Goal: Obtain resource: Download file/media

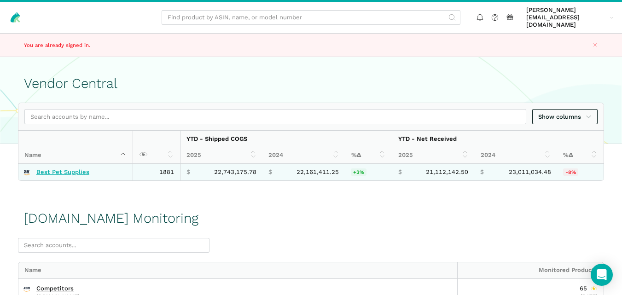
click at [78, 168] on link "Best Pet Supplies" at bounding box center [62, 171] width 53 height 7
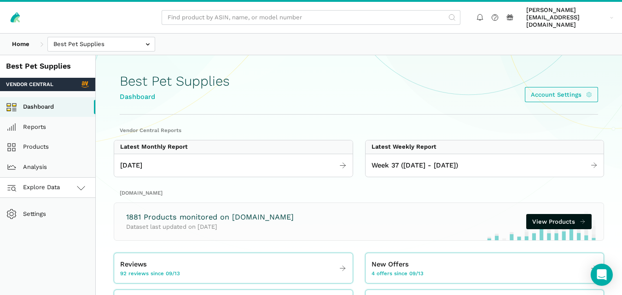
click at [69, 178] on link "Explore Data" at bounding box center [47, 188] width 95 height 20
click at [51, 220] on link "[DOMAIN_NAME]" at bounding box center [47, 228] width 95 height 20
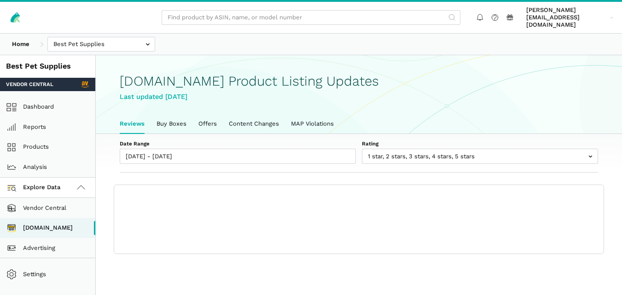
scroll to position [3, 0]
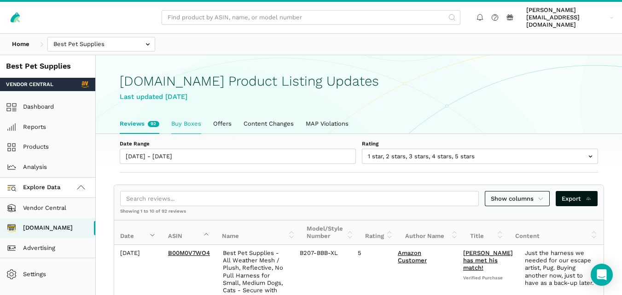
click at [171, 119] on link "Buy Boxes" at bounding box center [186, 123] width 42 height 19
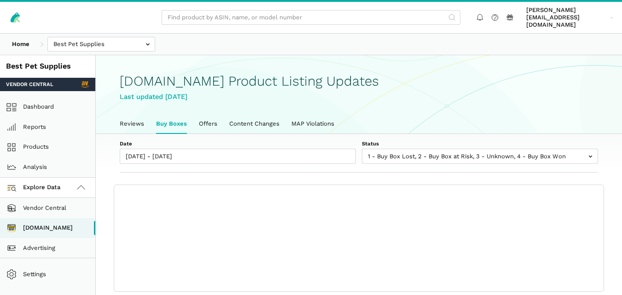
scroll to position [3, 0]
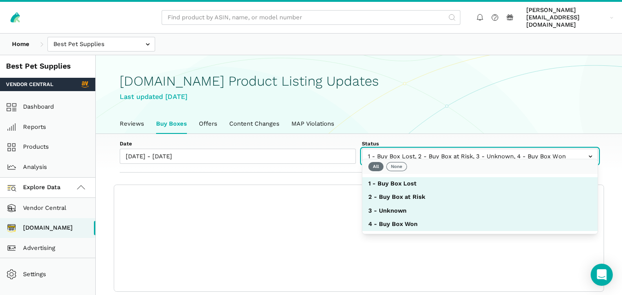
click at [427, 149] on input "text" at bounding box center [480, 156] width 236 height 15
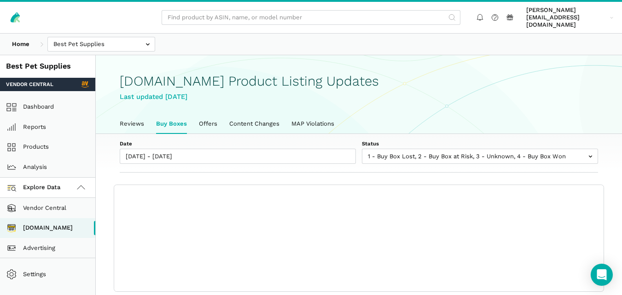
click at [354, 160] on div "Date 09/13/2025 - 09/19/2025 Status 1 - Buy Box Lost 2 - Buy Box at Risk 3 - Un…" at bounding box center [359, 153] width 526 height 39
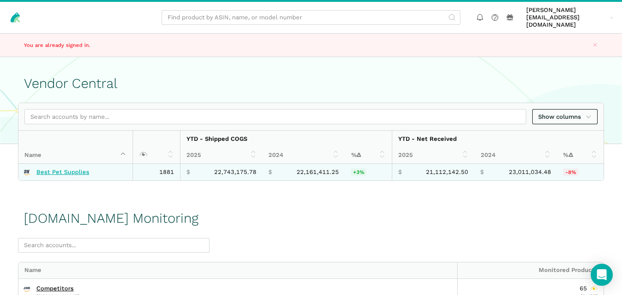
click at [77, 168] on link "Best Pet Supplies" at bounding box center [62, 171] width 53 height 7
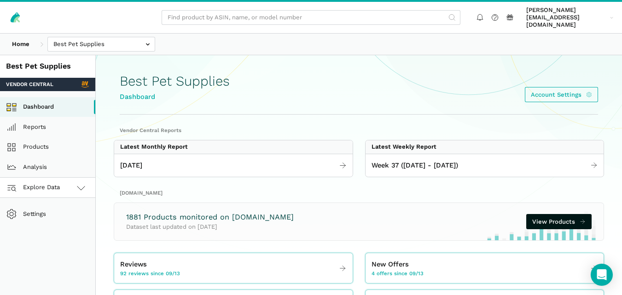
click at [63, 185] on link "Explore Data" at bounding box center [47, 188] width 95 height 20
click at [56, 222] on link "[DOMAIN_NAME]" at bounding box center [47, 228] width 95 height 20
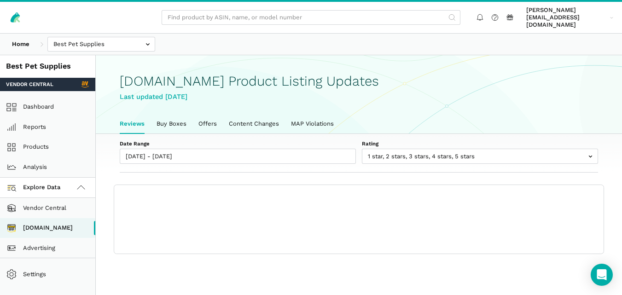
scroll to position [3, 0]
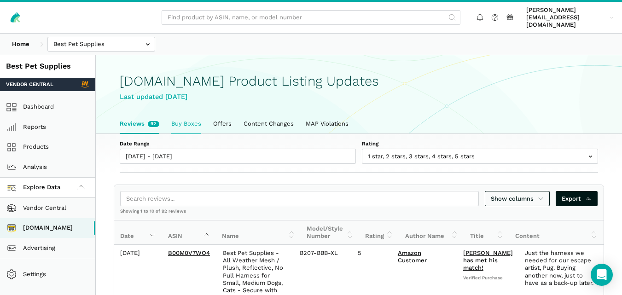
click at [185, 119] on link "Buy Boxes" at bounding box center [186, 123] width 42 height 19
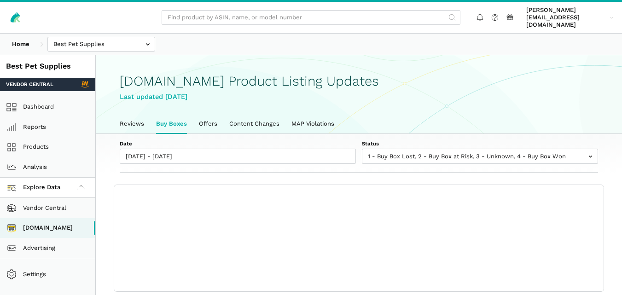
scroll to position [3, 0]
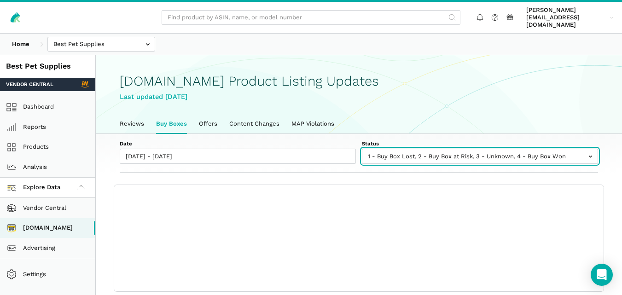
click at [414, 149] on input "text" at bounding box center [480, 156] width 236 height 15
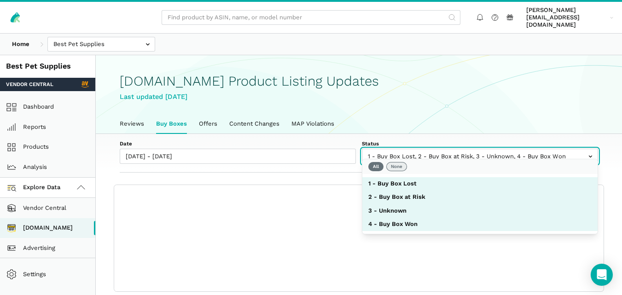
click at [399, 166] on button "None" at bounding box center [396, 166] width 21 height 9
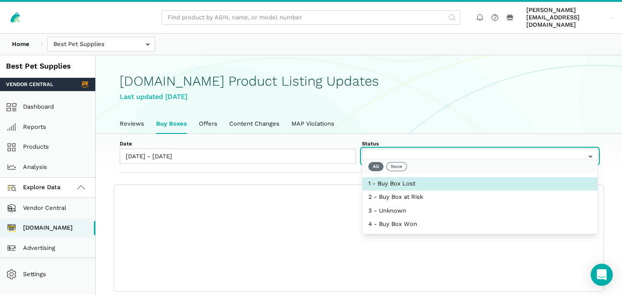
select select "1 - Buy Box Lost"
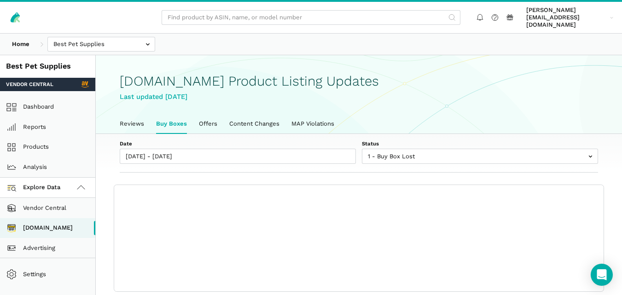
click at [335, 160] on div "Date 09/13/2025 - 09/19/2025 Status 1 - Buy Box Lost 2 - Buy Box at Risk 3 - Un…" at bounding box center [359, 153] width 526 height 39
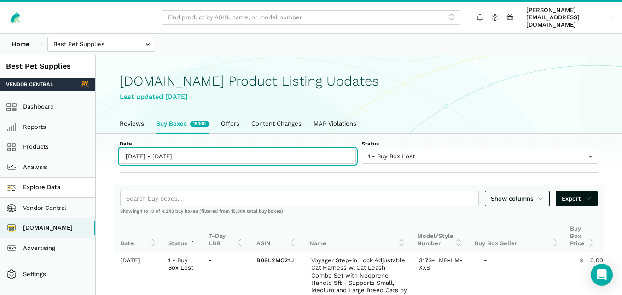
type input "09/13/2025"
type input "09/19/2025"
click at [191, 151] on input "[DATE] - [DATE]" at bounding box center [238, 156] width 236 height 15
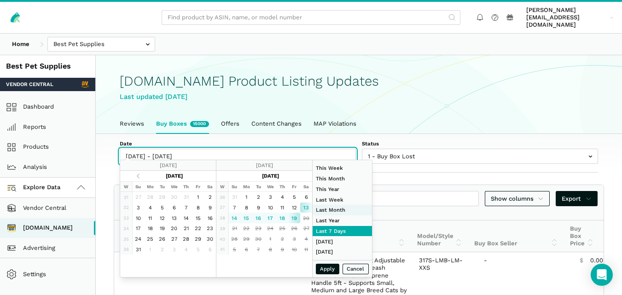
type input "09/07/2025"
type input "09/13/2025"
type input "08/01/2025"
type input "08/31/2025"
type input "01/01/2024"
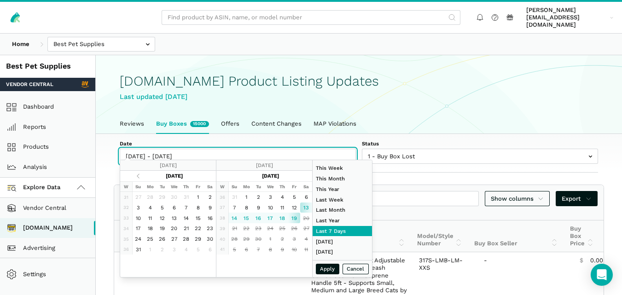
type input "12/31/2024"
type input "09/13/2025"
type input "09/19/2025"
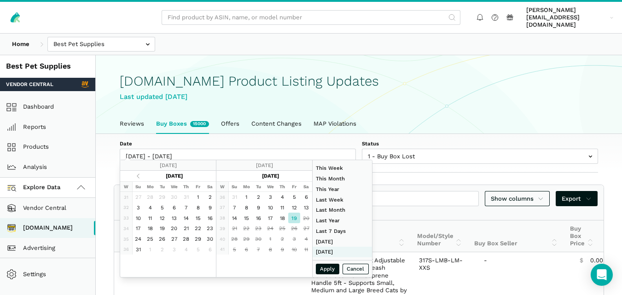
type input "08/31/2025"
type input "09/06/2025"
type input "07/01/2025"
type input "07/31/2025"
type input "09/19/2025"
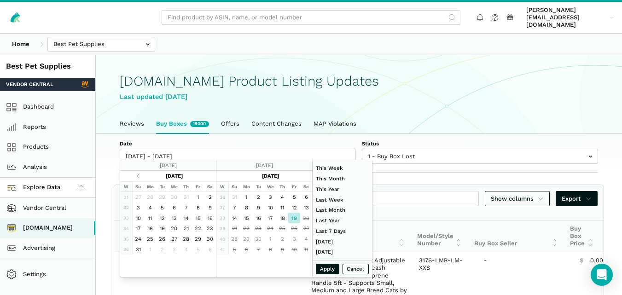
type input "09/19/2025"
click at [325, 268] on button "Apply" at bounding box center [328, 269] width 24 height 11
type input "09/19/2025 - 09/19/2025"
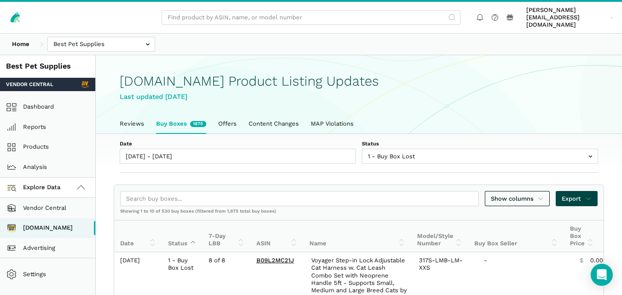
click at [575, 194] on span "Export" at bounding box center [576, 198] width 30 height 9
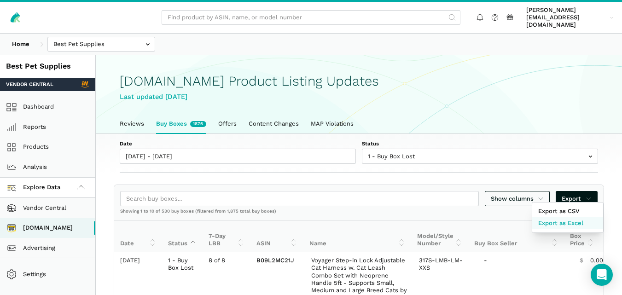
click at [569, 225] on span "Export as Excel" at bounding box center [560, 223] width 45 height 9
click at [464, 151] on div at bounding box center [311, 147] width 622 height 295
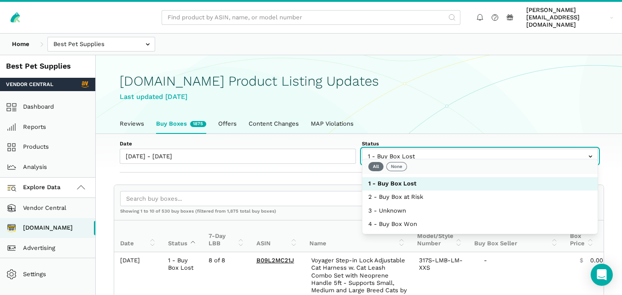
click at [473, 149] on input "text" at bounding box center [480, 156] width 236 height 15
select select
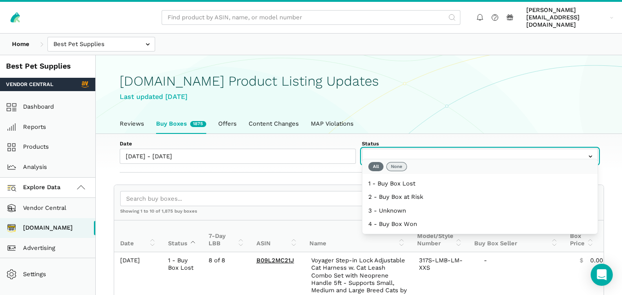
click at [399, 164] on button "None" at bounding box center [396, 166] width 21 height 9
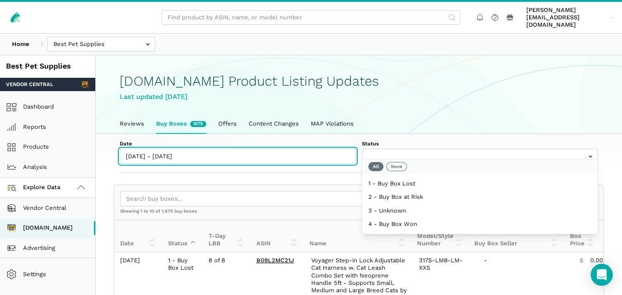
click at [317, 149] on input "09/19/2025 - 09/19/2025" at bounding box center [238, 156] width 236 height 15
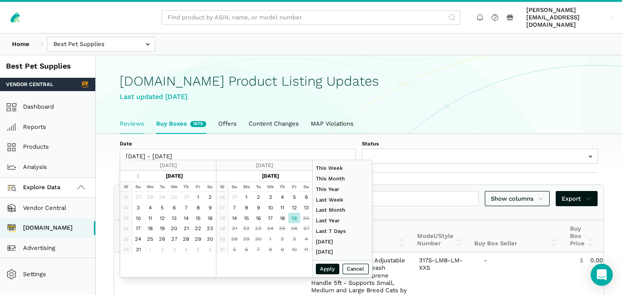
click at [143, 114] on link "Reviews" at bounding box center [132, 123] width 36 height 19
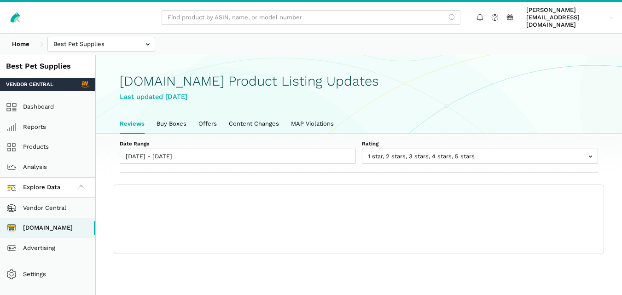
scroll to position [3, 0]
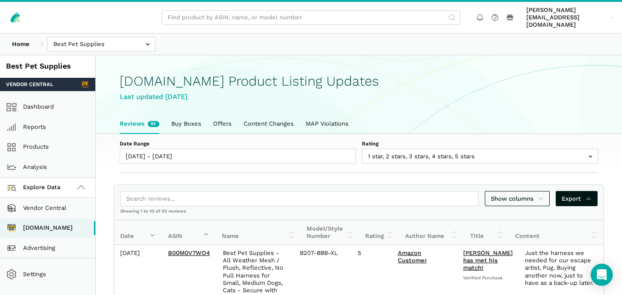
click at [164, 114] on link "Reviews 92" at bounding box center [140, 123] width 52 height 19
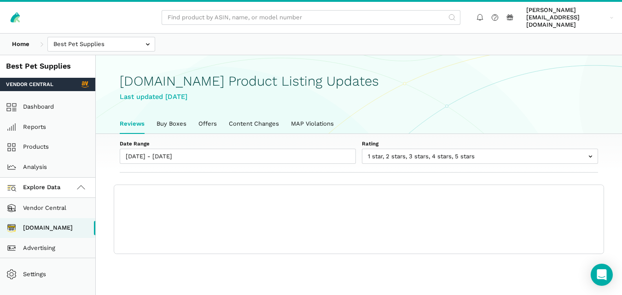
scroll to position [3, 0]
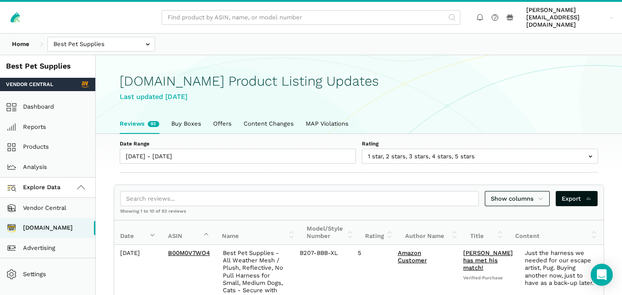
click at [181, 114] on link "Buy Boxes" at bounding box center [186, 123] width 42 height 19
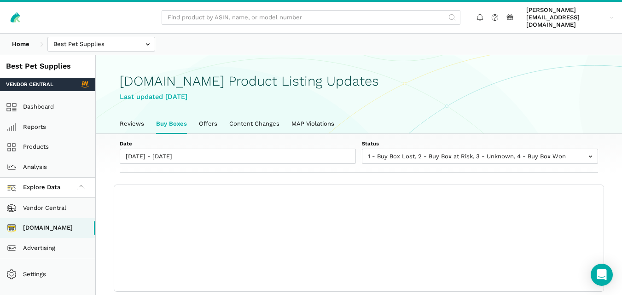
scroll to position [3, 0]
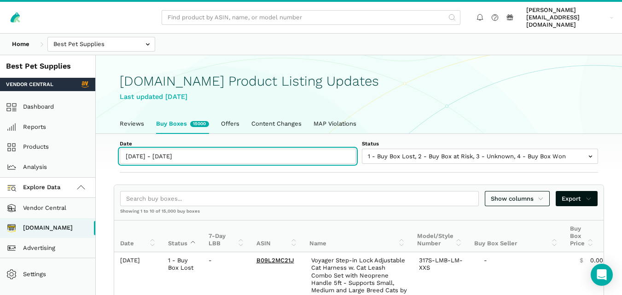
type input "[DATE]"
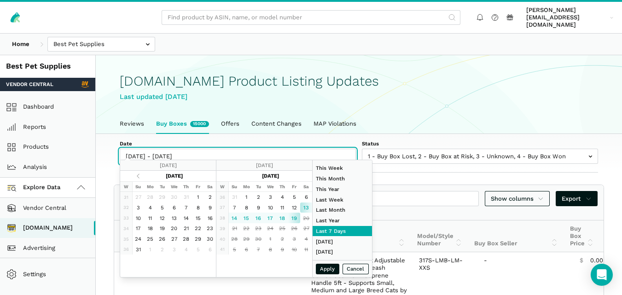
click at [182, 150] on input "[DATE] - [DATE]" at bounding box center [238, 156] width 236 height 15
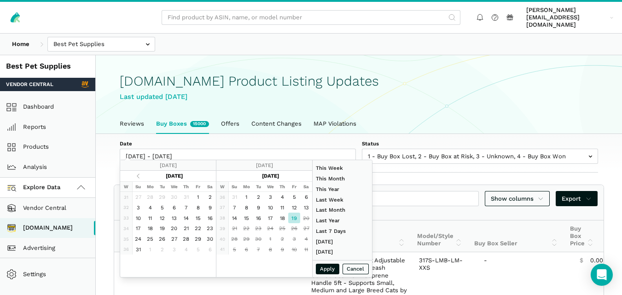
type input "08/31/2025"
type input "09/06/2025"
type input "07/01/2025"
type input "07/31/2025"
type input "09/19/2025"
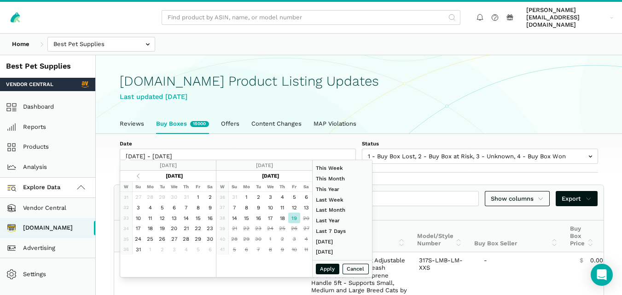
type input "09/19/2025"
click at [326, 269] on button "Apply" at bounding box center [328, 269] width 24 height 11
type input "09/19/2025 - 09/19/2025"
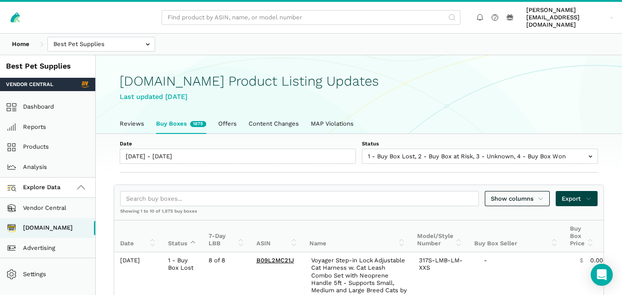
click at [588, 194] on icon at bounding box center [588, 198] width 6 height 9
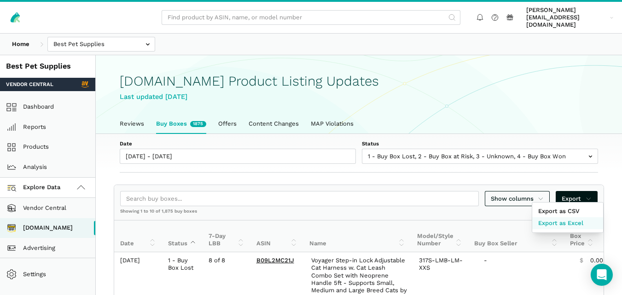
click at [568, 221] on span "Export as Excel" at bounding box center [560, 223] width 45 height 9
